Goal: Use online tool/utility: Utilize a website feature to perform a specific function

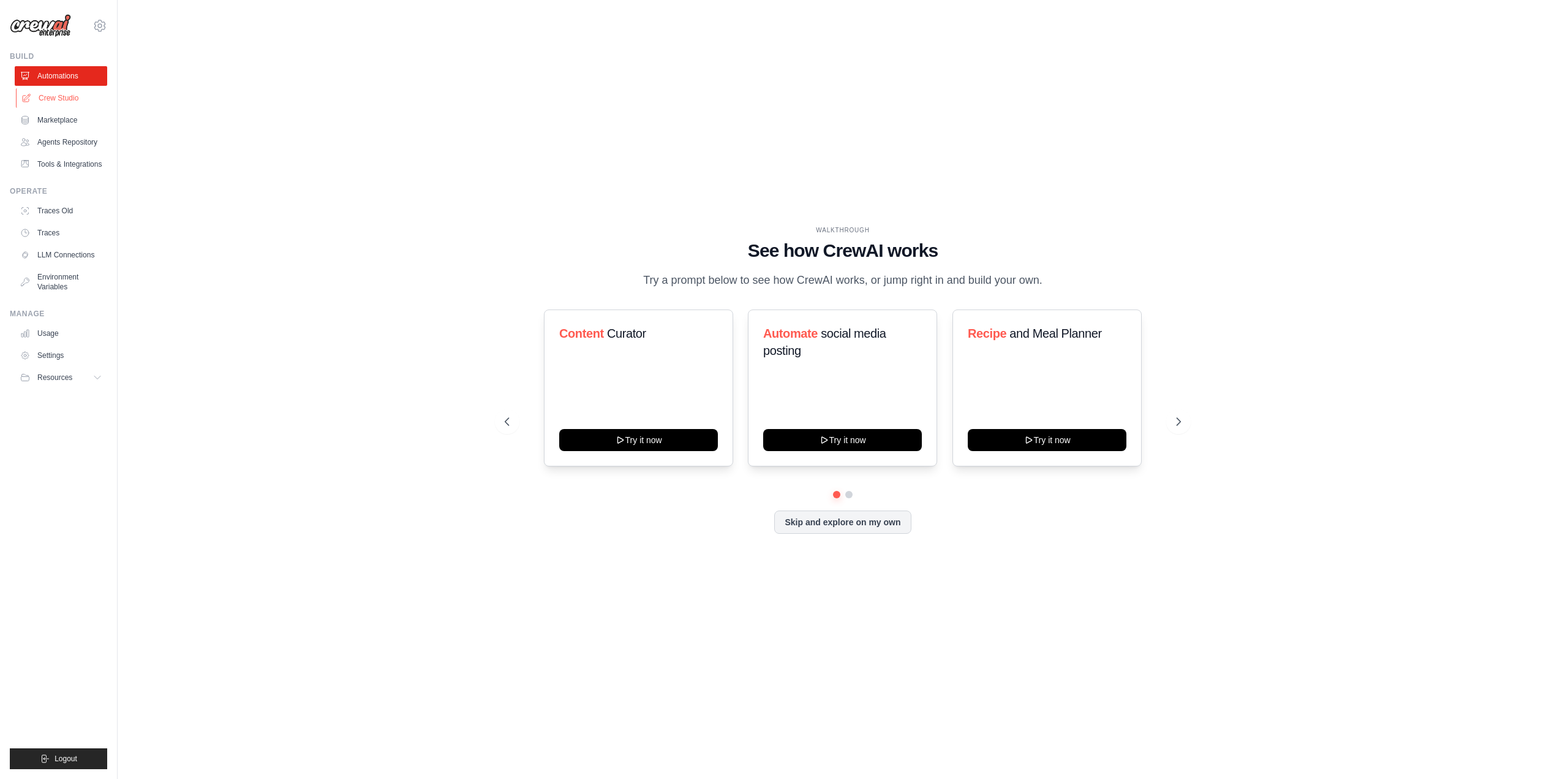
click at [45, 94] on link "Crew Studio" at bounding box center [63, 98] width 93 height 20
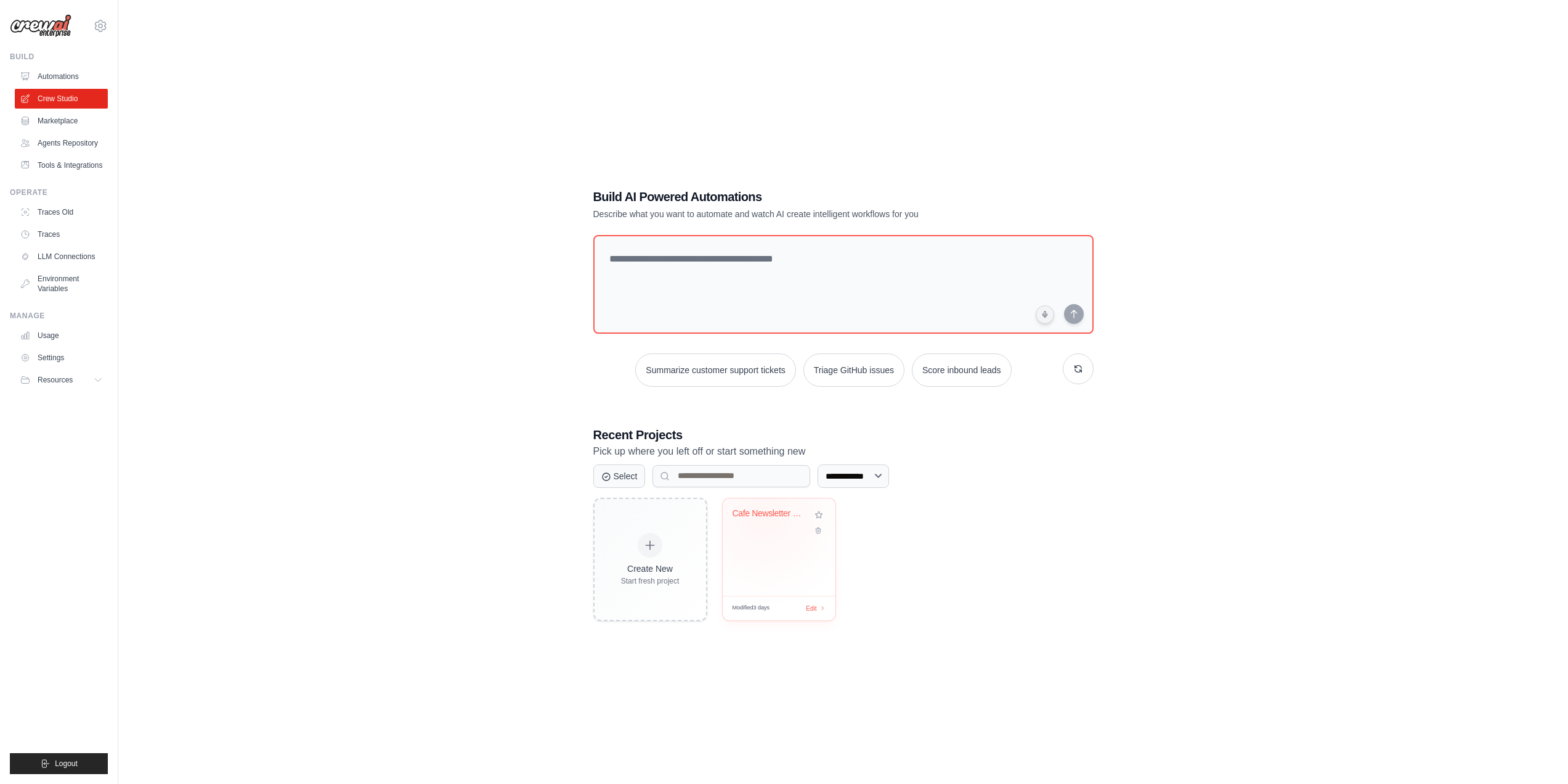
click at [767, 543] on div "Cafe Newsletter Creator with Logo A..." at bounding box center [779, 547] width 112 height 98
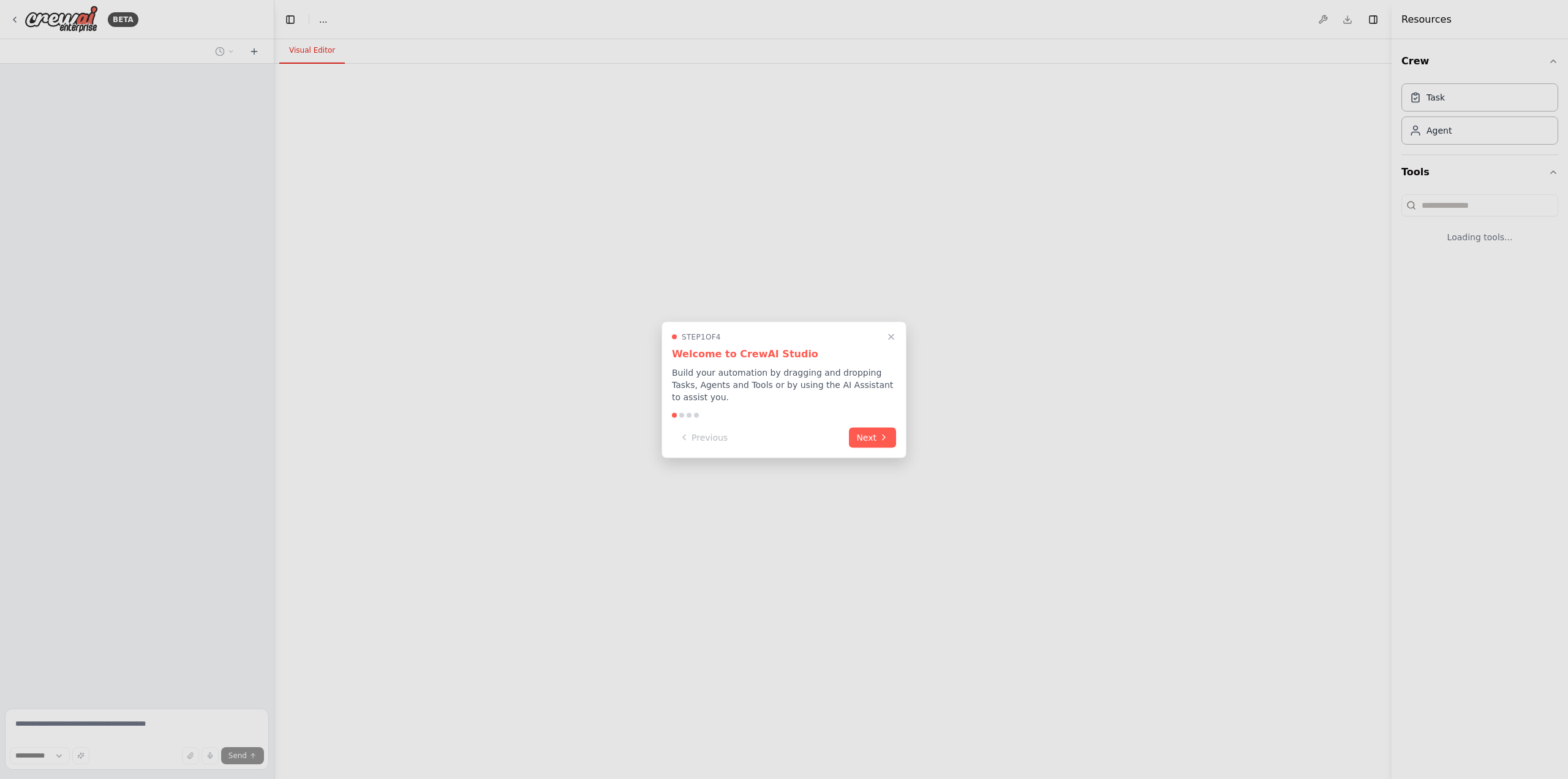
select select "****"
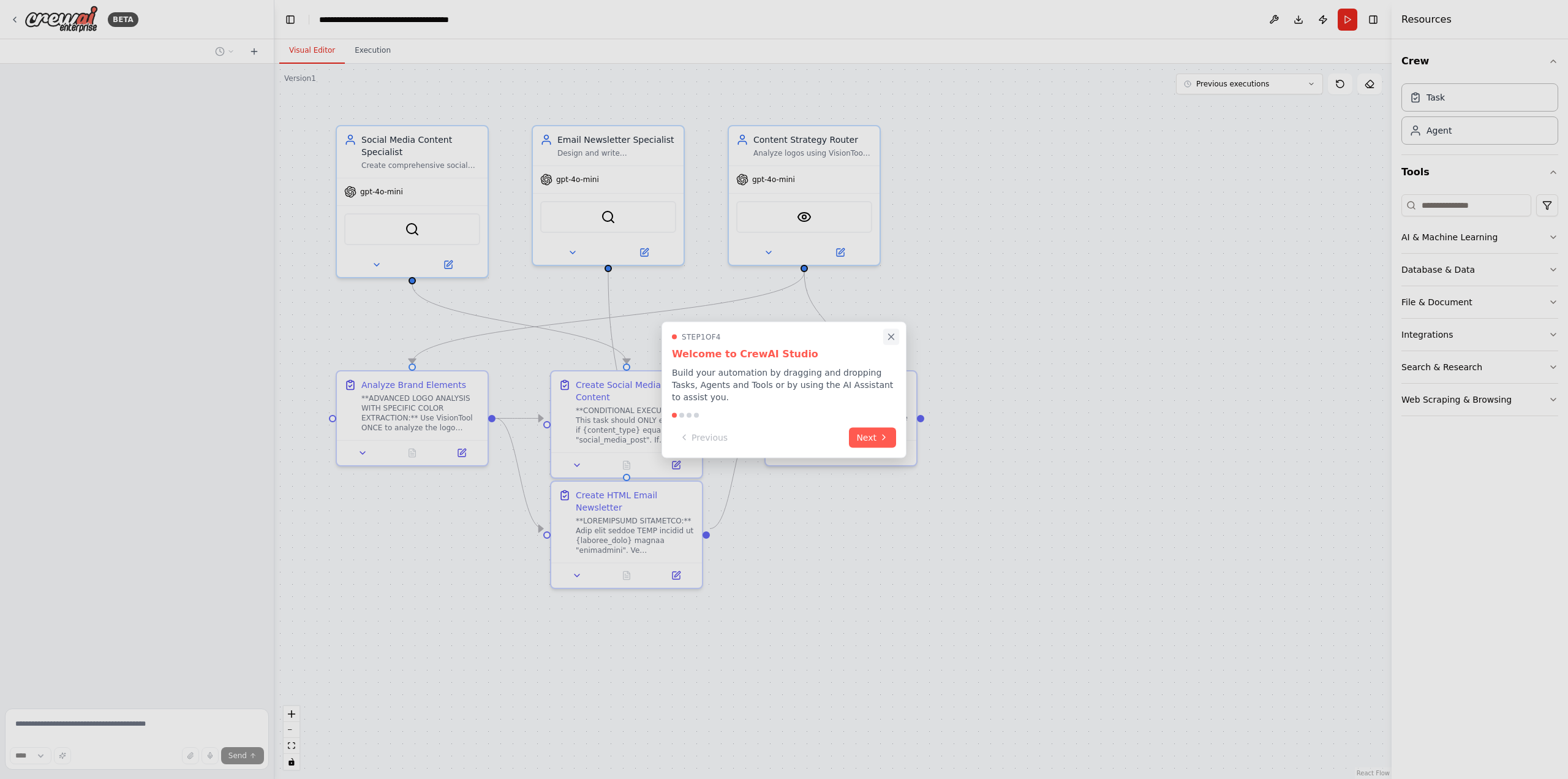
click at [886, 342] on icon "Close walkthrough" at bounding box center [891, 336] width 11 height 11
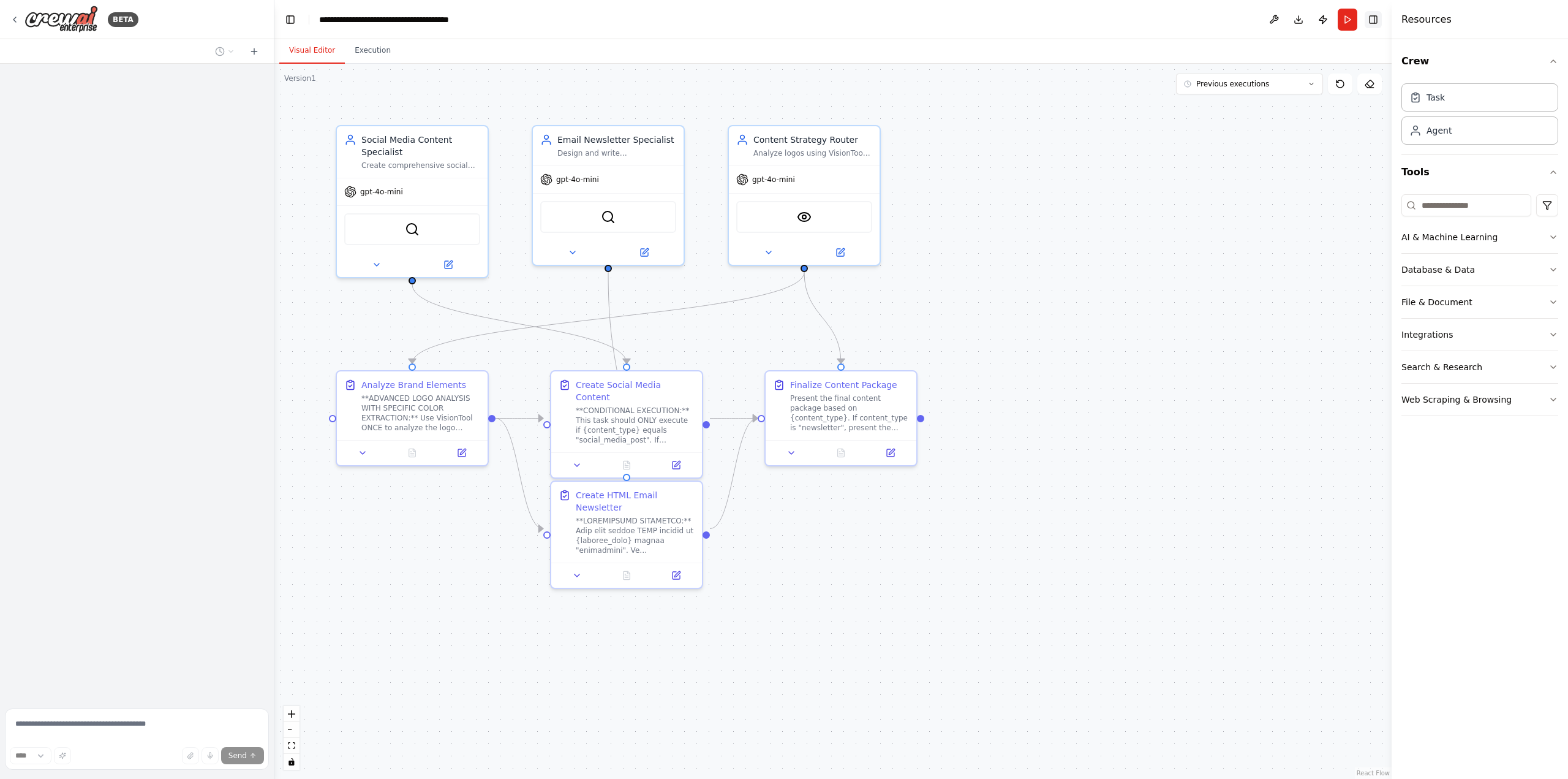
click at [1374, 21] on button "Toggle Right Sidebar" at bounding box center [1373, 20] width 17 height 17
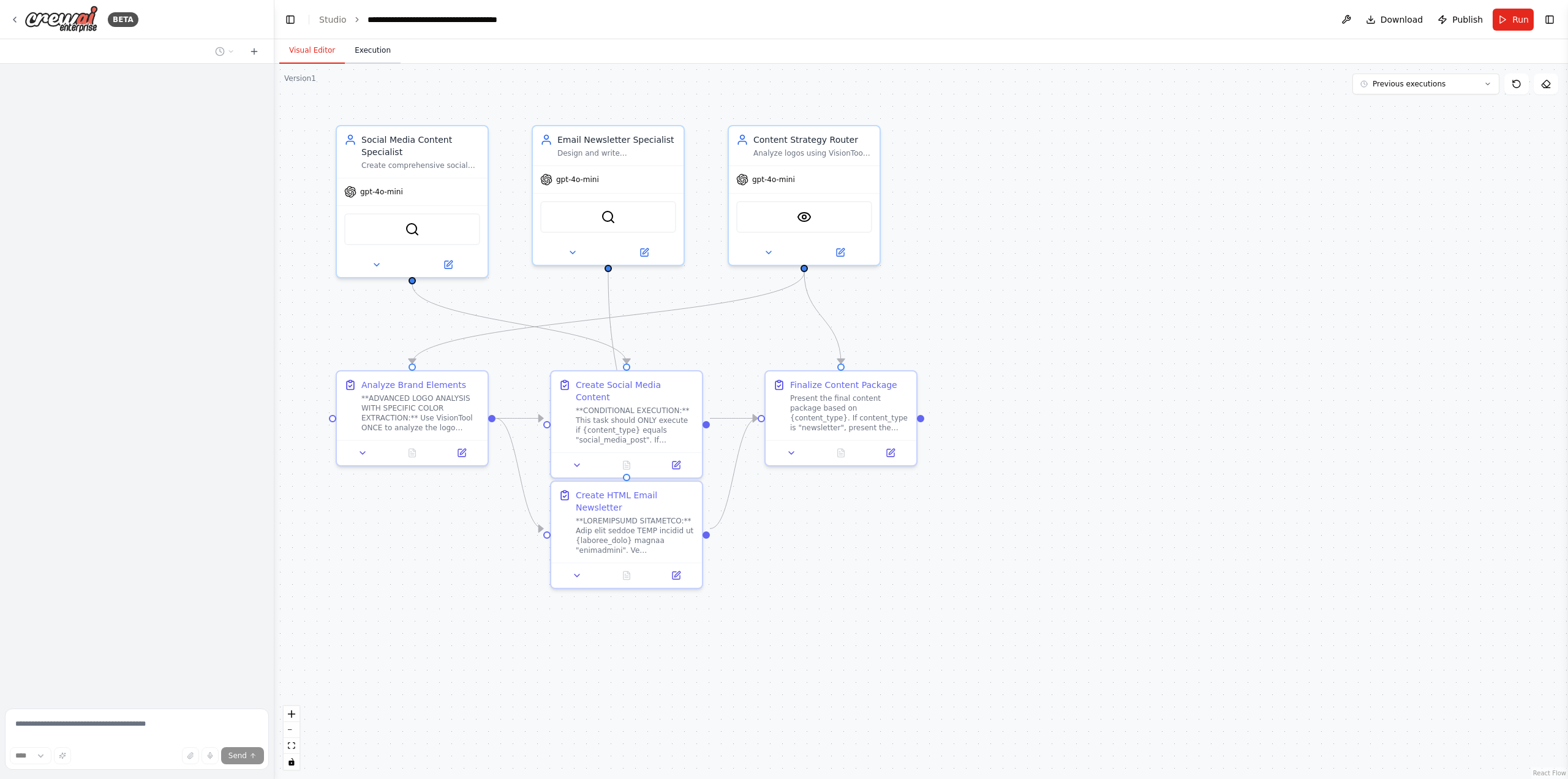
click at [351, 40] on button "Execution" at bounding box center [372, 51] width 56 height 26
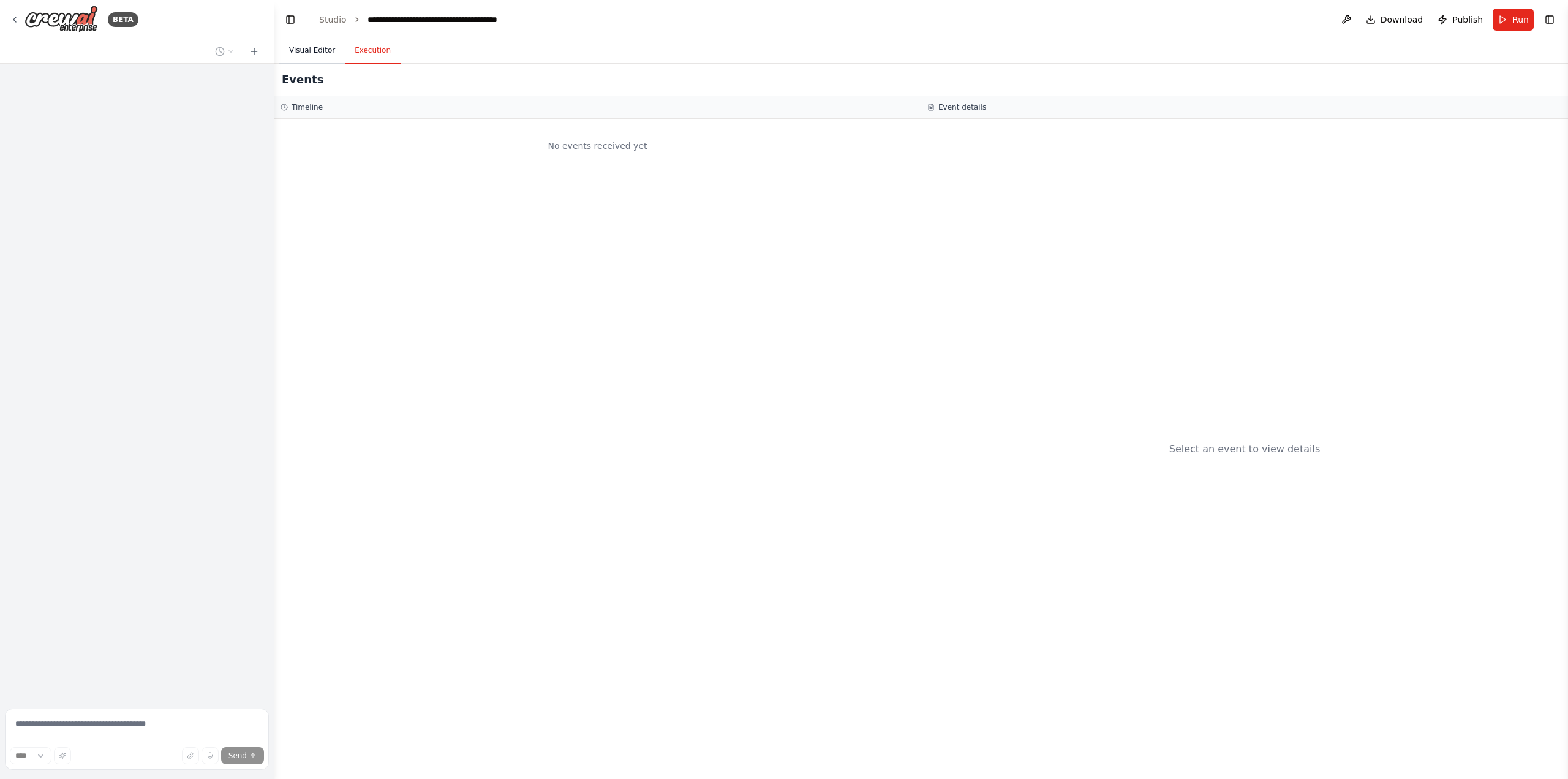
click at [328, 44] on button "Visual Editor" at bounding box center [312, 51] width 65 height 26
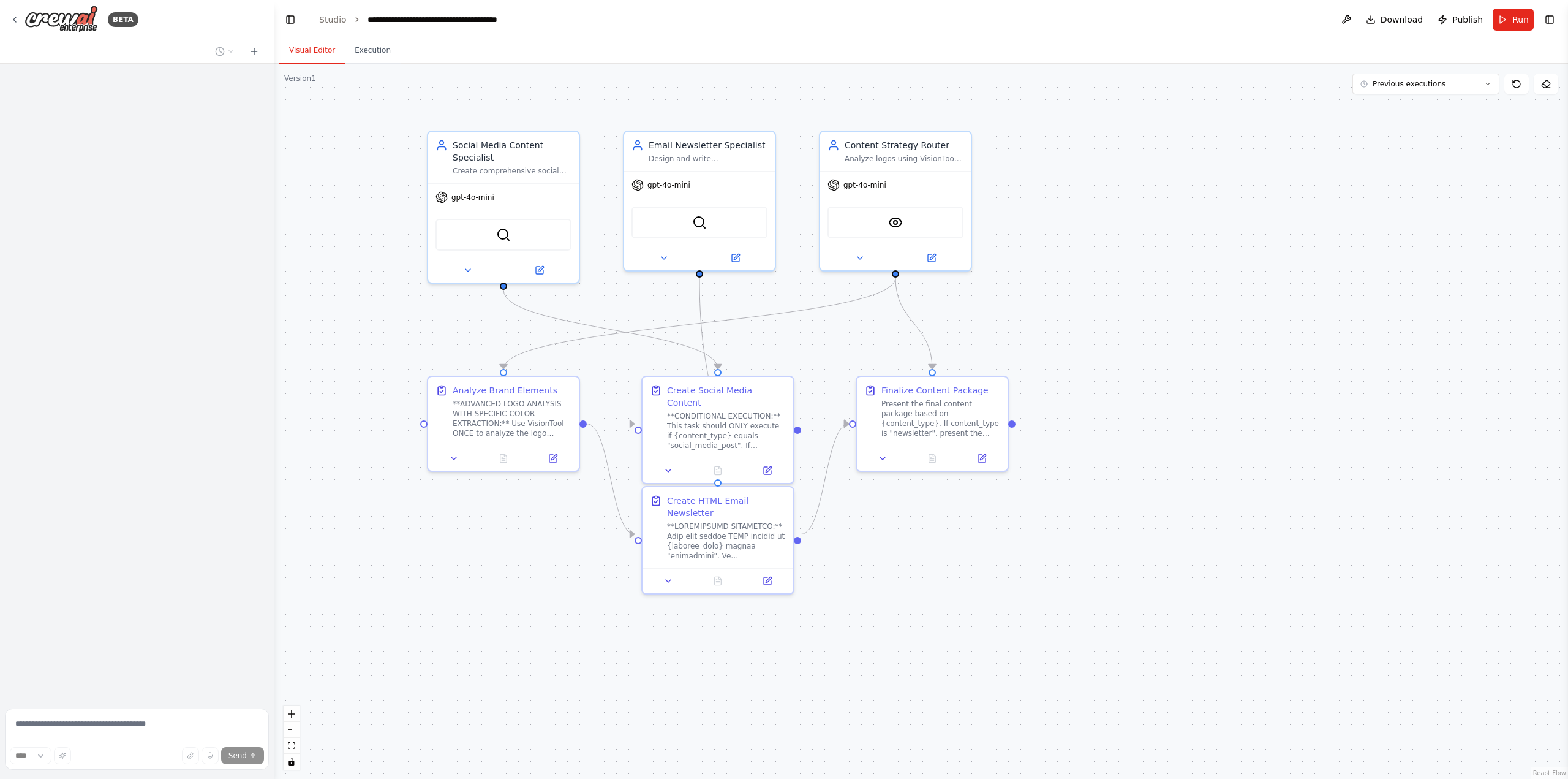
drag, startPoint x: 561, startPoint y: 314, endPoint x: 652, endPoint y: 319, distance: 91.1
click at [652, 319] on div ".deletable-edge-delete-btn { width: 20px; height: 20px; border: 0px solid #ffff…" at bounding box center [921, 420] width 1294 height 715
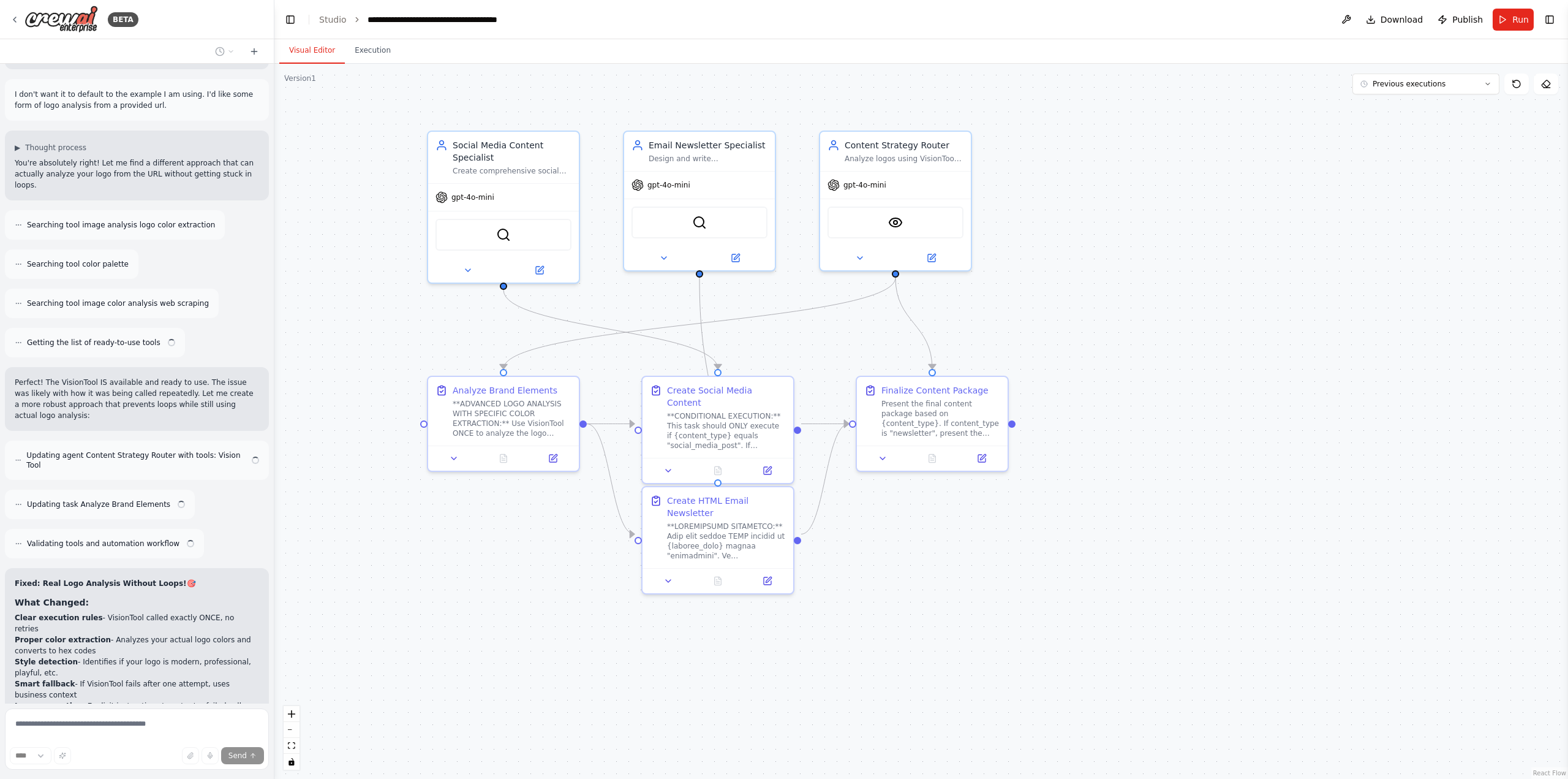
scroll to position [57416, 0]
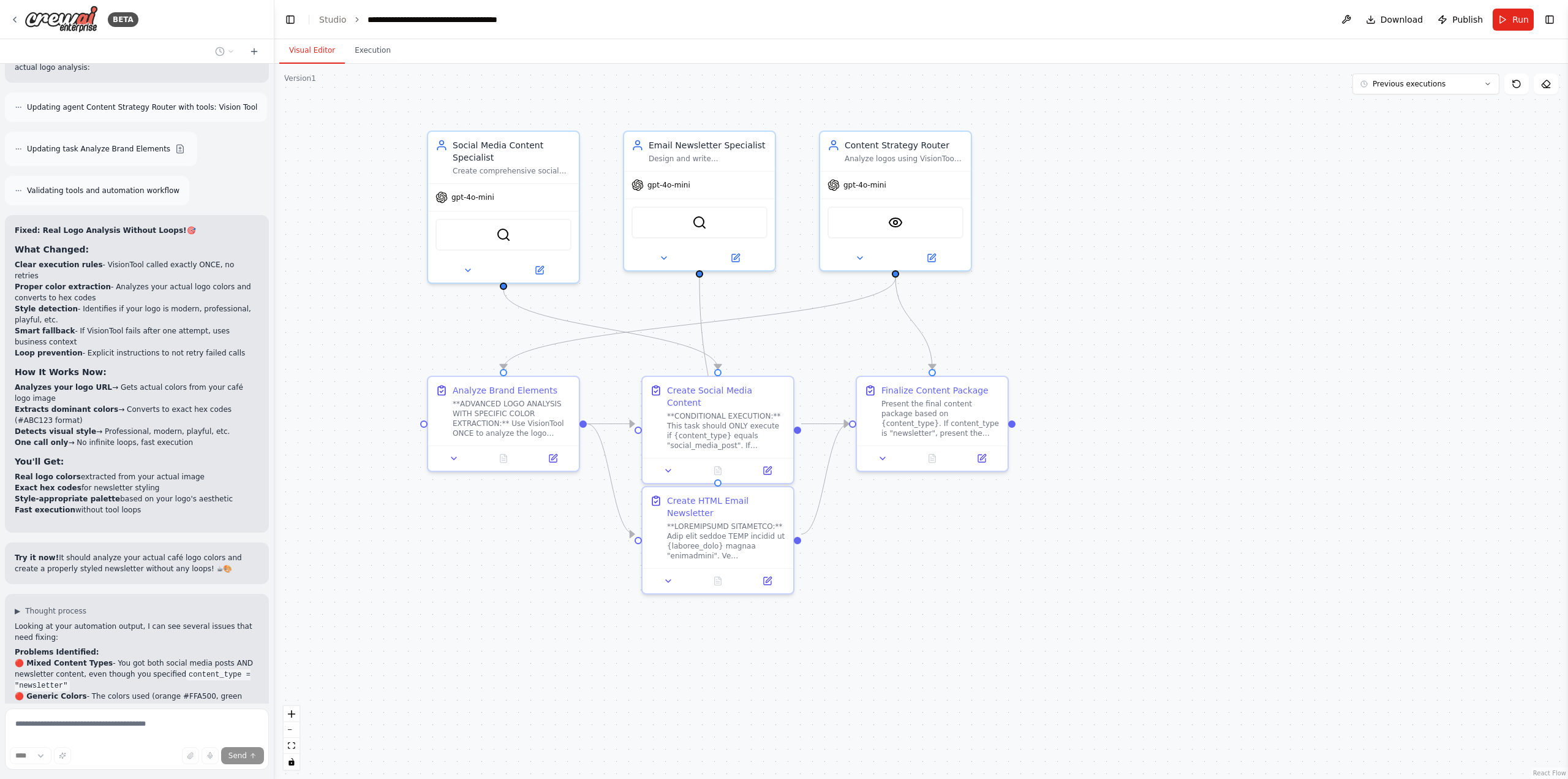
click at [221, 59] on div at bounding box center [137, 52] width 273 height 24
